Goal: Information Seeking & Learning: Learn about a topic

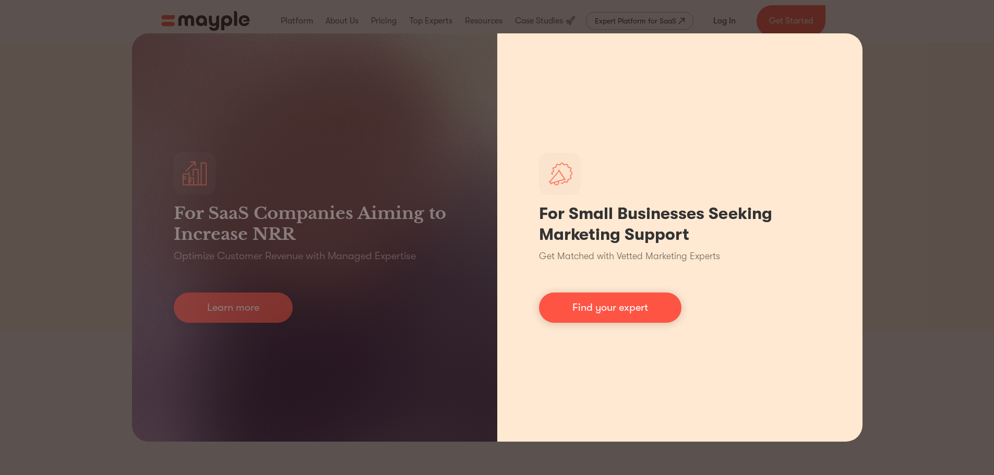
click at [704, 161] on div "For Small Businesses Seeking Marketing Support Get Matched with Vetted Marketin…" at bounding box center [679, 237] width 365 height 409
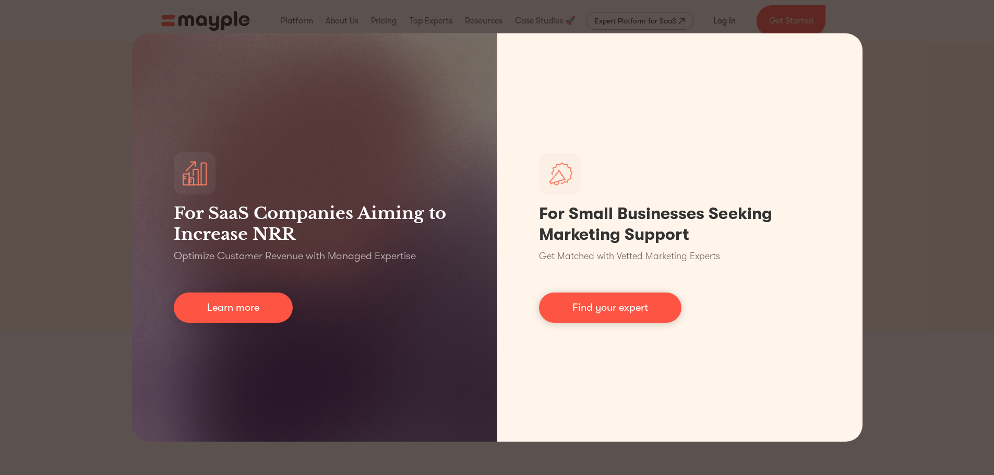
click at [920, 57] on div "For SaaS Companies Aiming to Increase NRR Optimize Customer Revenue with Manage…" at bounding box center [497, 237] width 994 height 475
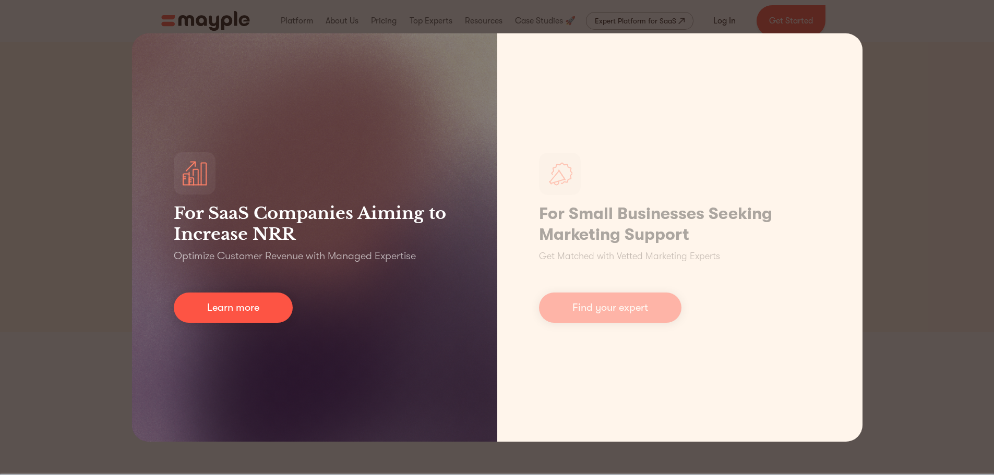
scroll to position [261, 0]
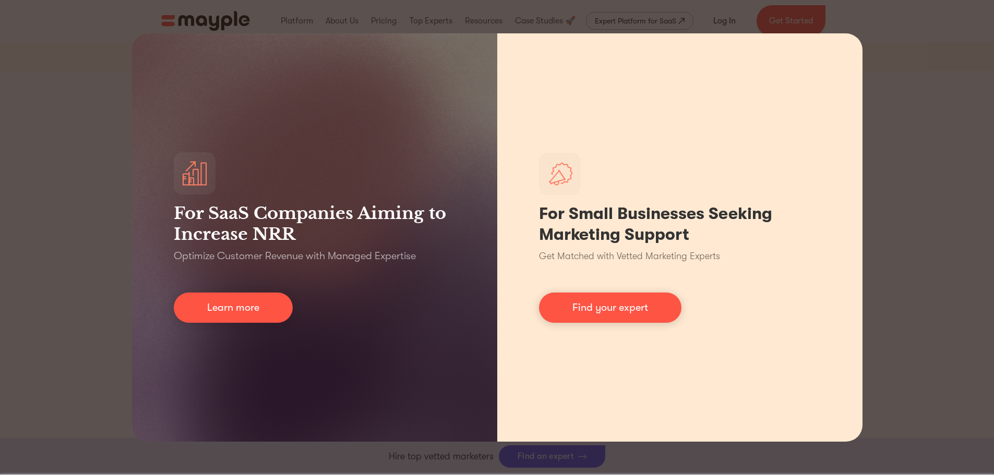
drag, startPoint x: 927, startPoint y: 88, endPoint x: 802, endPoint y: 102, distance: 126.0
click at [925, 90] on div "For SaaS Companies Aiming to Increase NRR Optimize Customer Revenue with Manage…" at bounding box center [497, 237] width 994 height 475
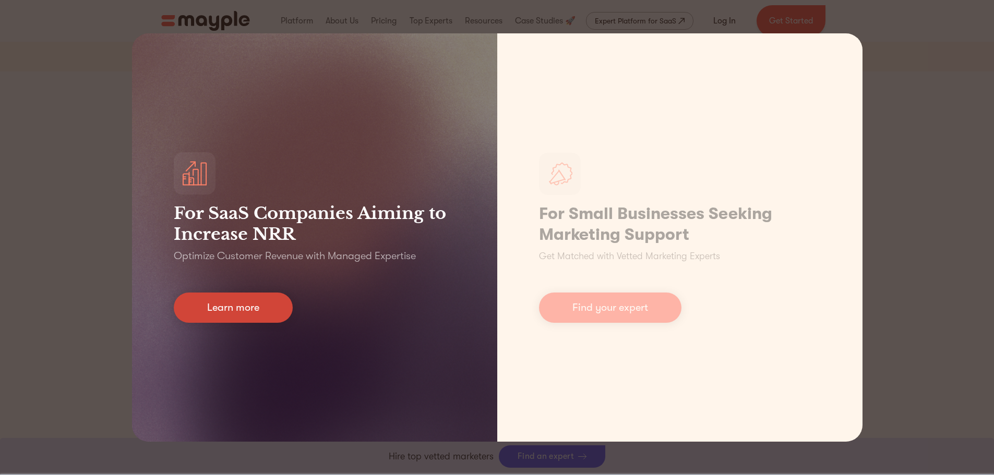
click at [263, 301] on link "Learn more" at bounding box center [233, 308] width 119 height 30
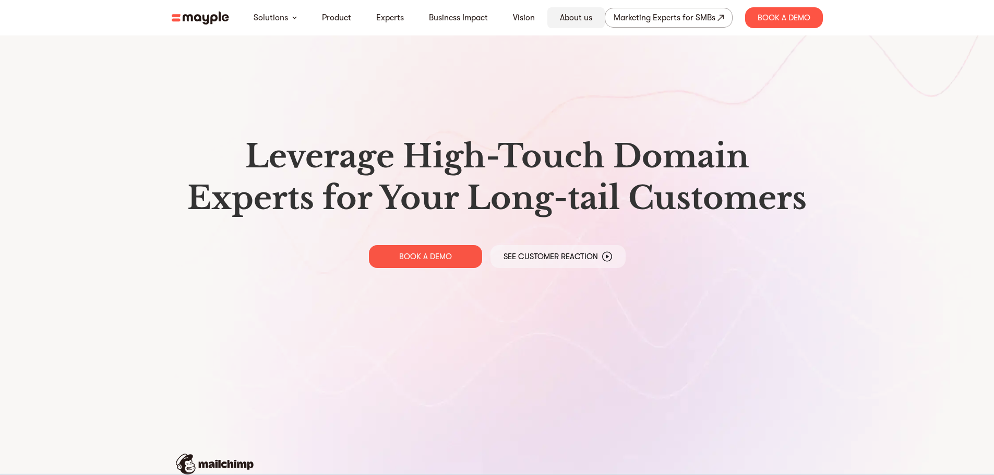
click at [583, 19] on link "About us" at bounding box center [576, 17] width 32 height 13
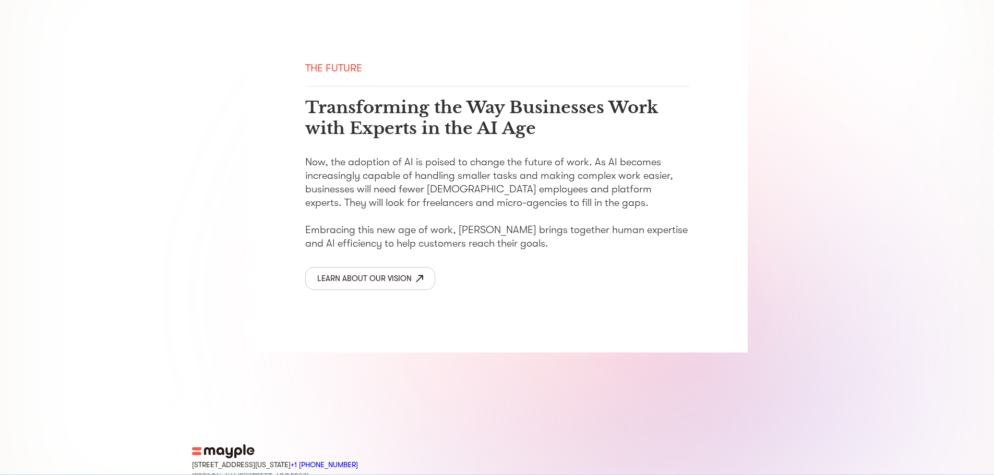
scroll to position [1673, 0]
